Goal: Task Accomplishment & Management: Manage account settings

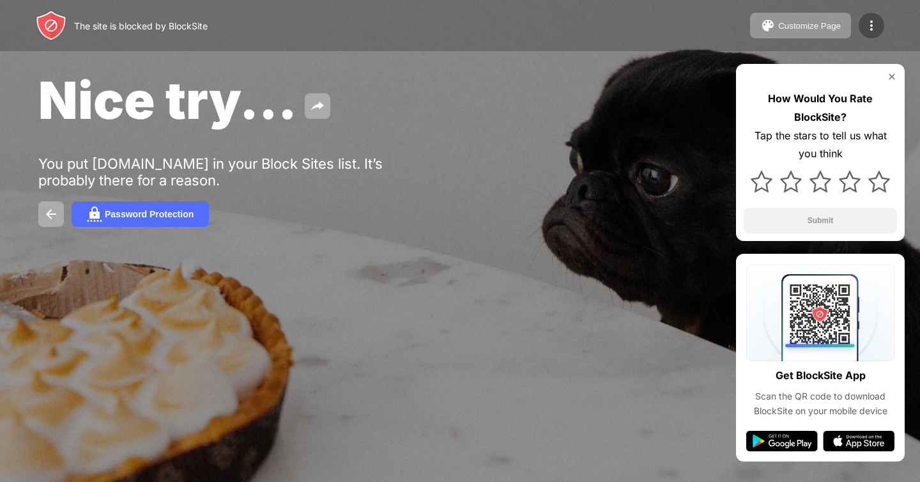
click at [868, 22] on img at bounding box center [871, 25] width 15 height 15
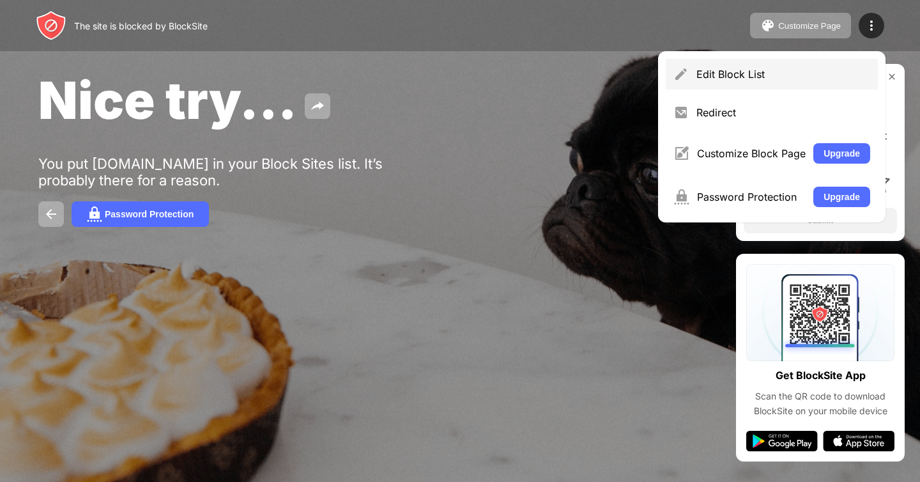
click at [749, 82] on div "Edit Block List" at bounding box center [772, 74] width 212 height 31
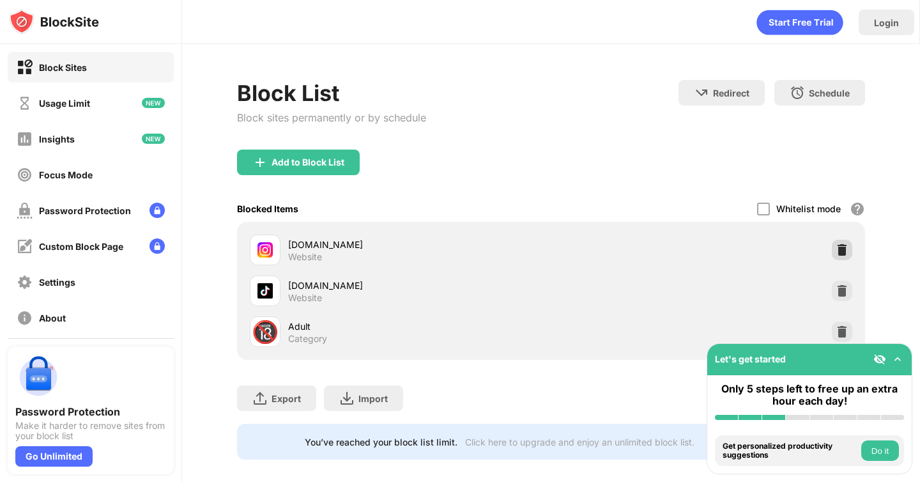
click at [842, 247] on img at bounding box center [841, 249] width 13 height 13
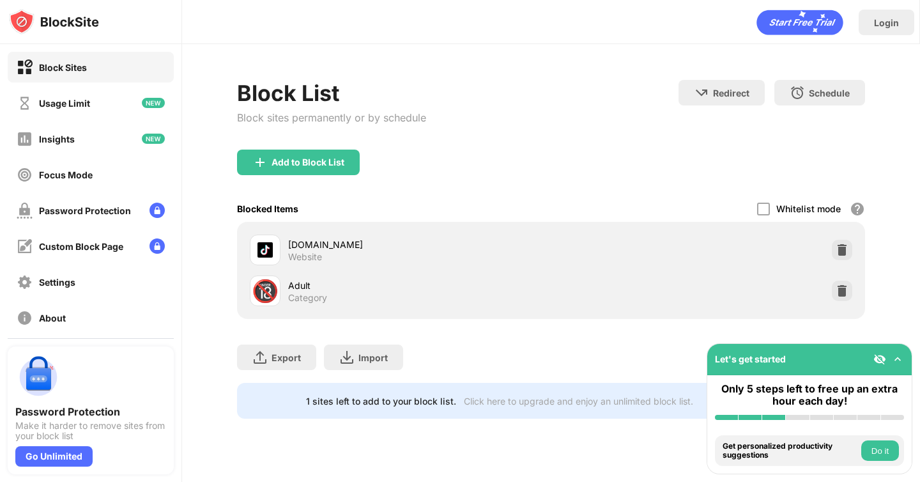
click at [278, 150] on div "Add to Block List" at bounding box center [298, 162] width 123 height 26
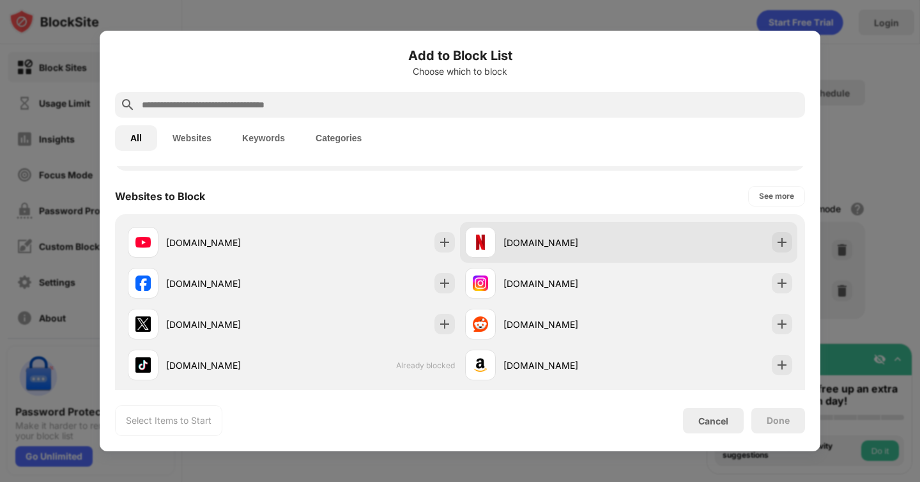
scroll to position [172, 0]
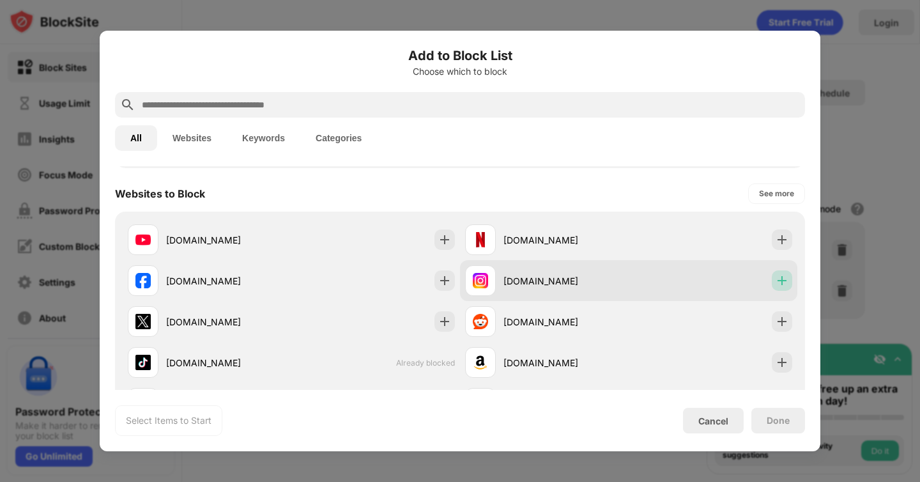
click at [779, 282] on img at bounding box center [781, 280] width 13 height 13
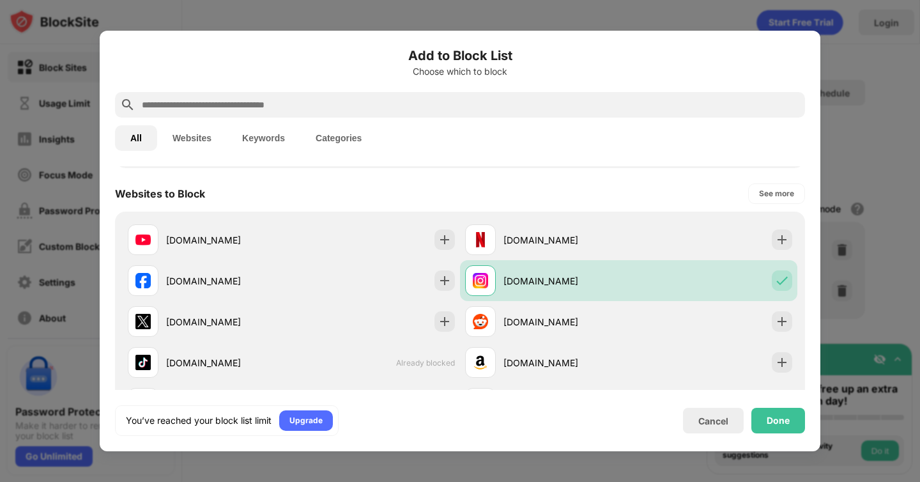
click at [774, 429] on div "Done" at bounding box center [778, 420] width 54 height 26
